Goal: Subscribe to service/newsletter

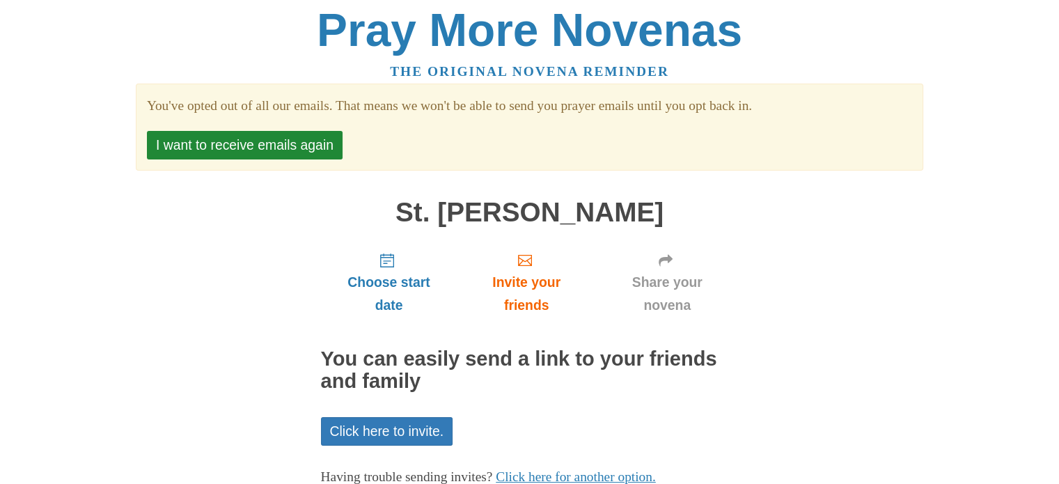
scroll to position [6, 0]
click at [308, 135] on button "I want to receive emails again" at bounding box center [245, 145] width 196 height 29
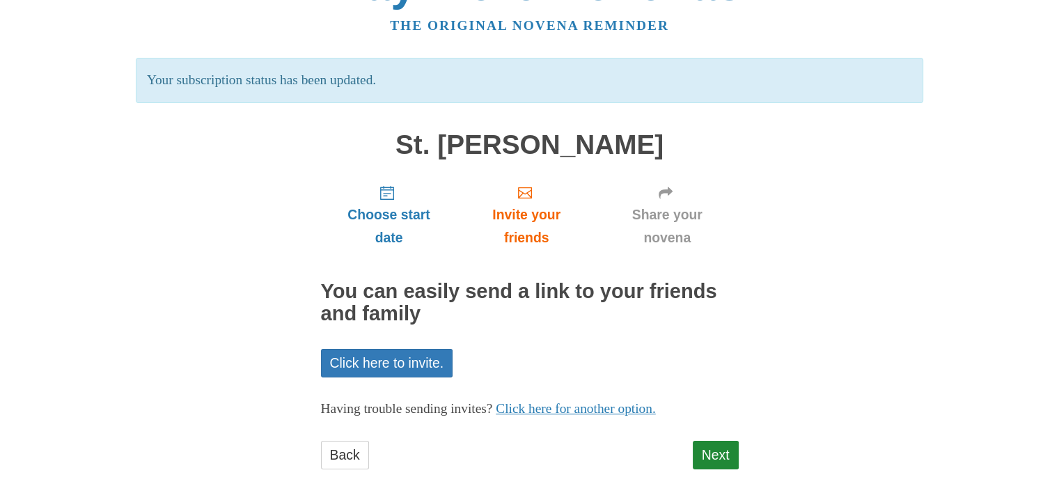
scroll to position [77, 0]
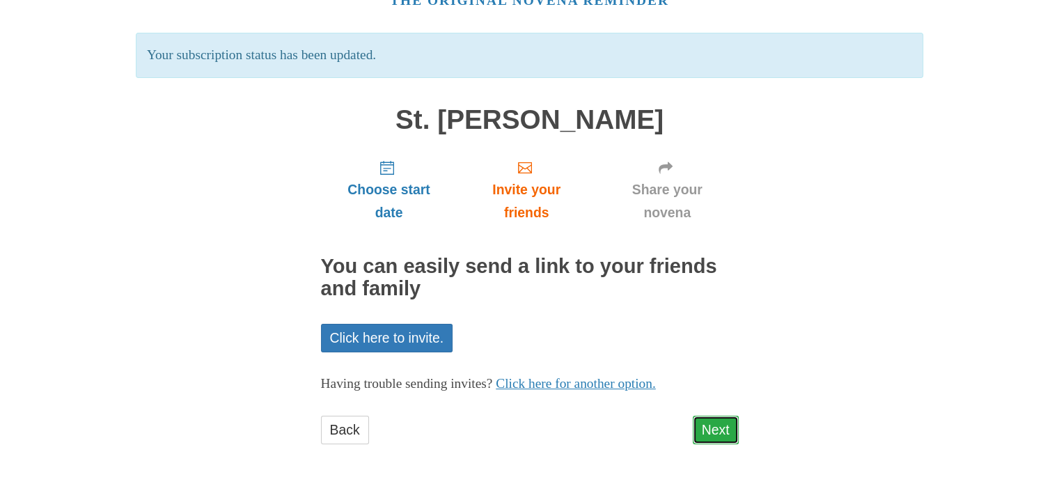
click at [718, 426] on link "Next" at bounding box center [716, 430] width 46 height 29
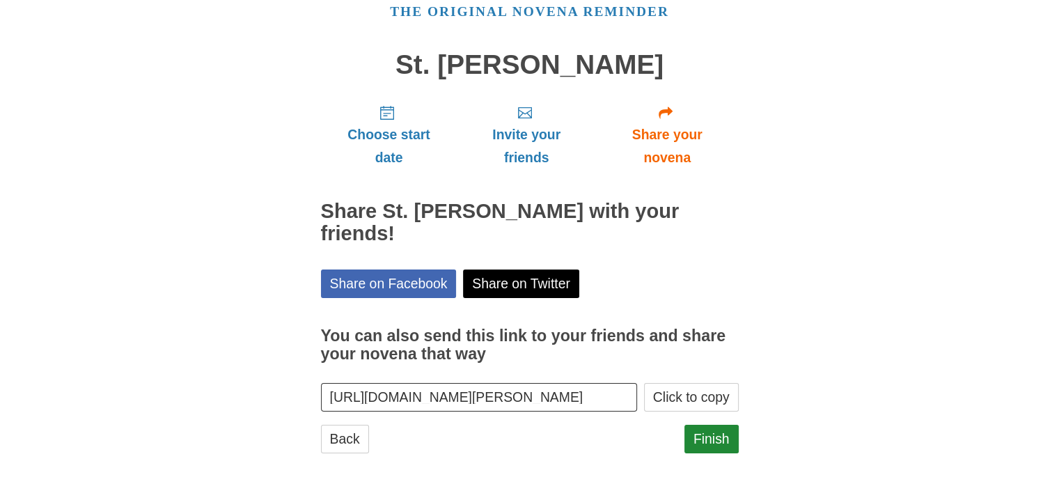
scroll to position [73, 0]
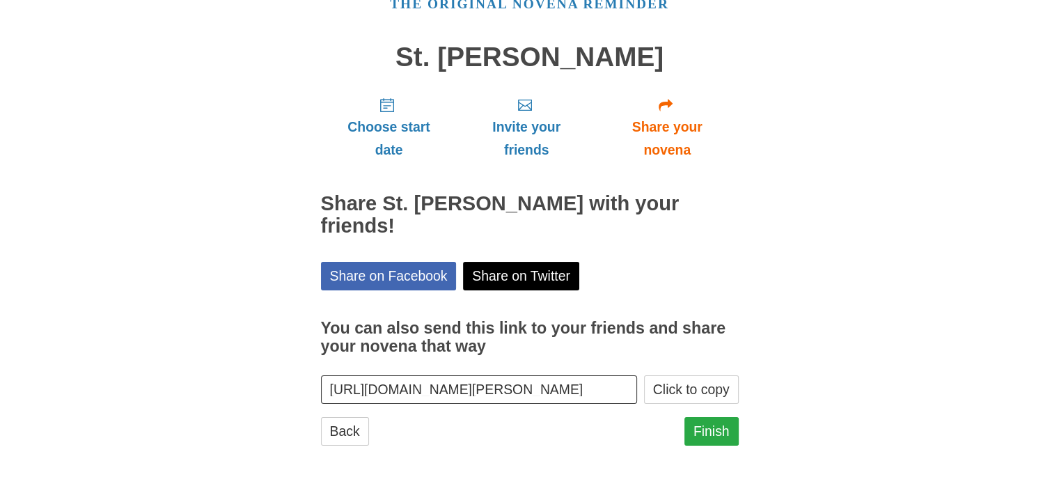
click at [732, 424] on link "Finish" at bounding box center [711, 431] width 54 height 29
